Goal: Find specific page/section: Find specific page/section

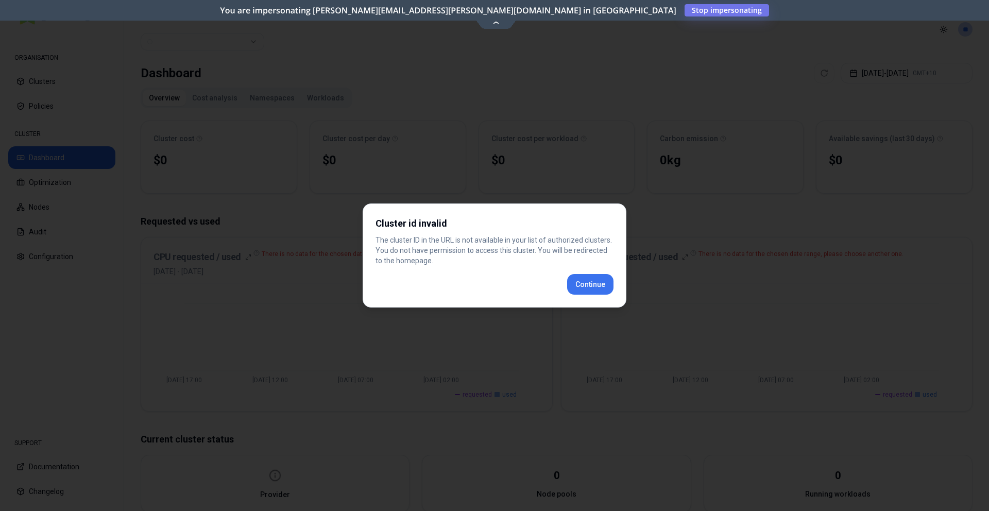
click at [596, 283] on div "Cluster id invalid The cluster ID in the URL is not available in your list of a…" at bounding box center [495, 255] width 264 height 104
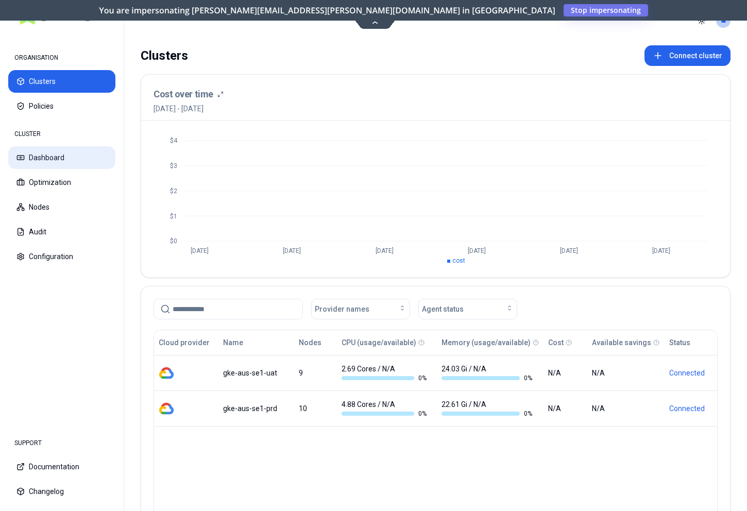
click at [41, 152] on button "Dashboard" at bounding box center [61, 157] width 107 height 23
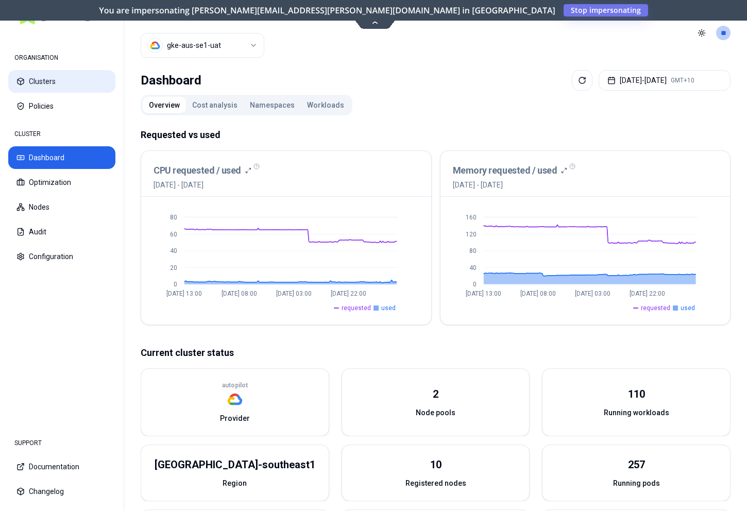
click at [41, 80] on button "Clusters" at bounding box center [61, 81] width 107 height 23
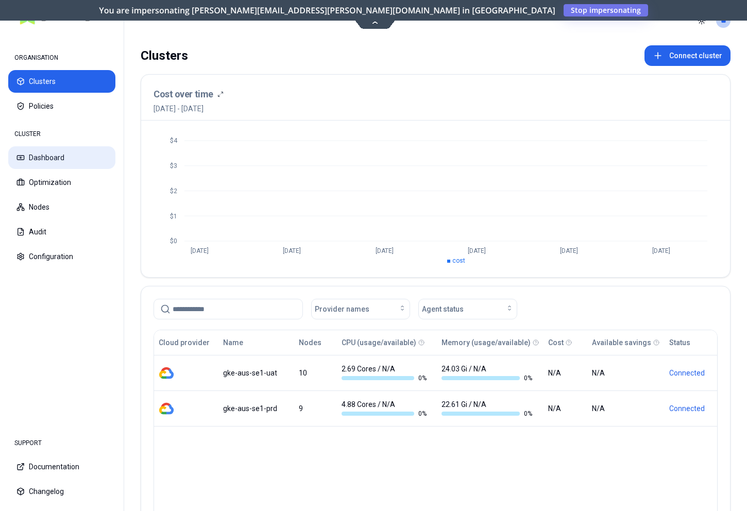
click at [40, 159] on button "Dashboard" at bounding box center [61, 157] width 107 height 23
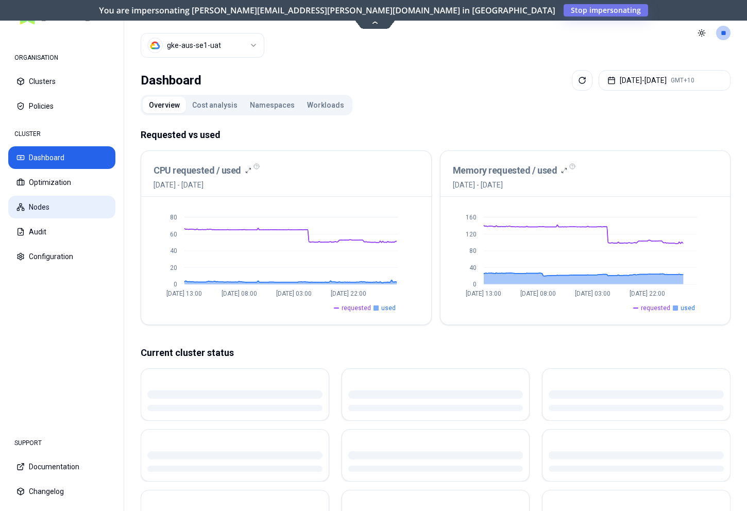
click at [31, 209] on button "Nodes" at bounding box center [61, 207] width 107 height 23
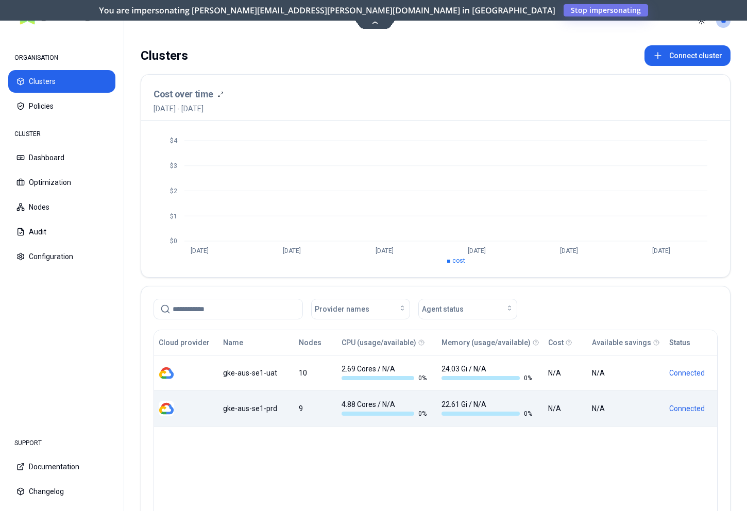
click at [250, 410] on div "gke-aus-se1-prd" at bounding box center [256, 408] width 66 height 10
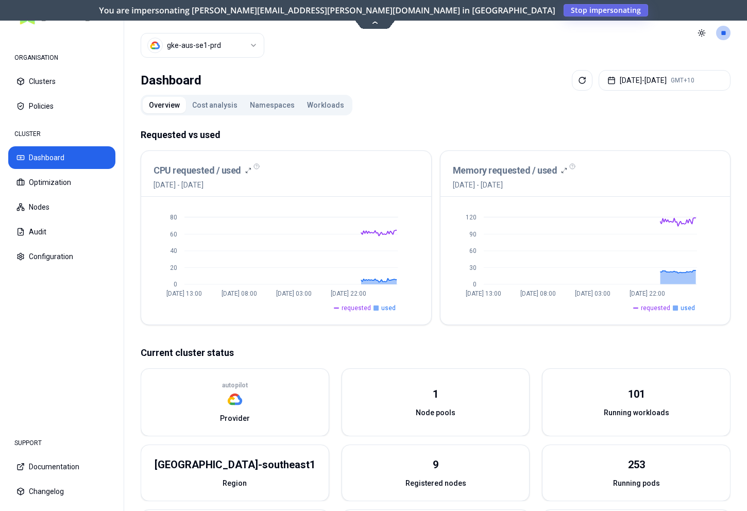
click at [0, 0] on span "Stop impersonating" at bounding box center [0, 0] width 0 height 0
